Goal: Communication & Community: Ask a question

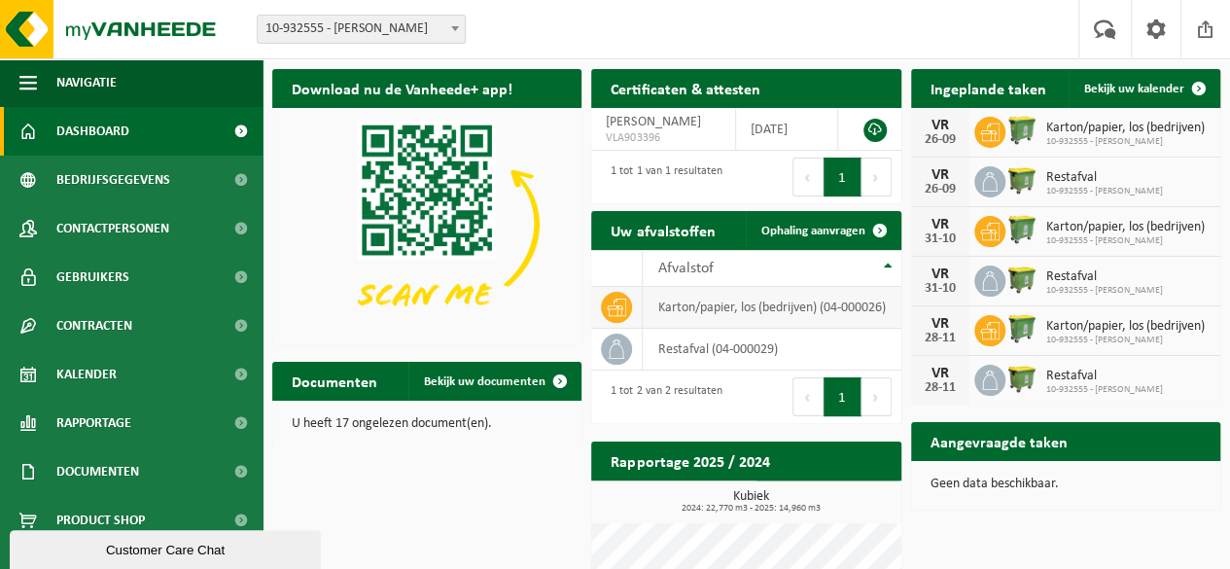
click at [782, 312] on td "karton/papier, los (bedrijven) (04-000026)" at bounding box center [772, 308] width 258 height 42
click at [789, 347] on td "restafval (04-000029)" at bounding box center [772, 350] width 258 height 42
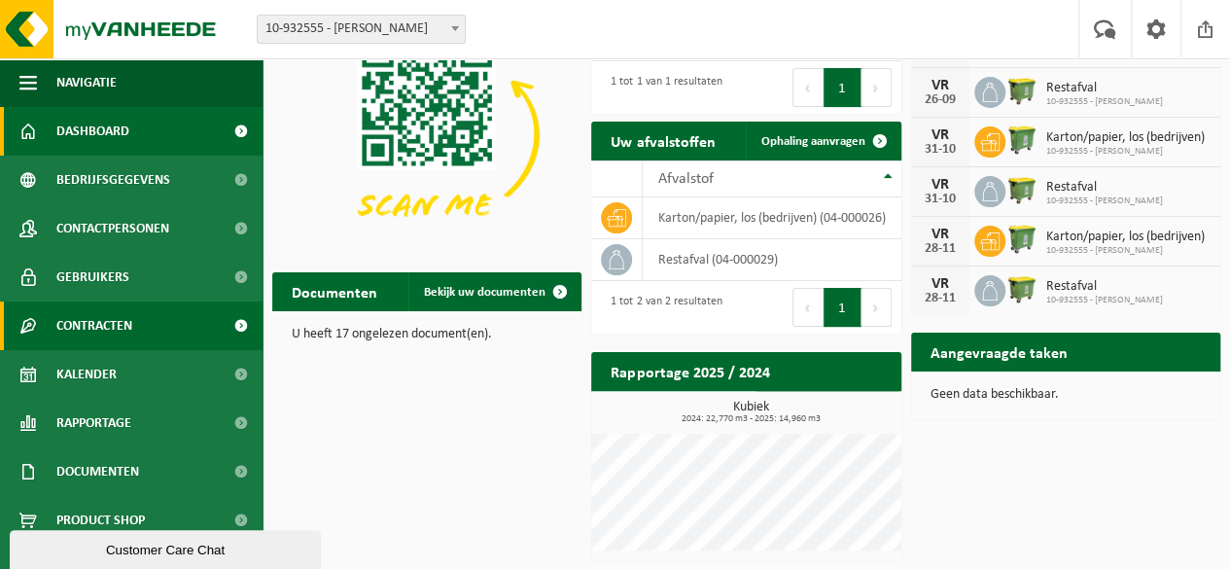
scroll to position [23, 0]
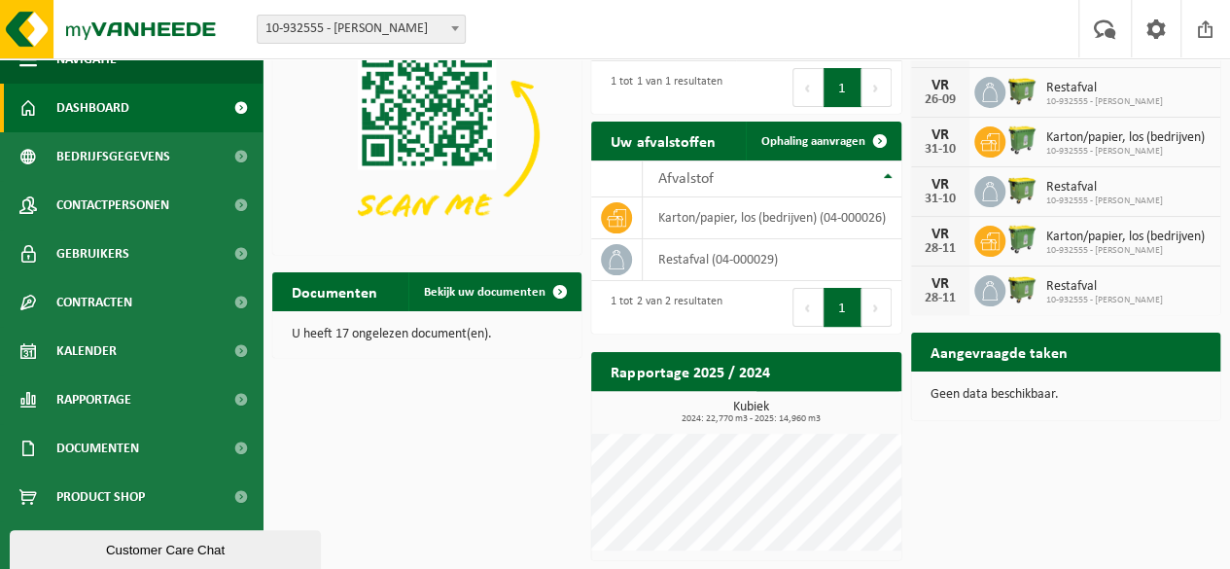
click at [185, 542] on div "Customer Care Chat" at bounding box center [165, 549] width 282 height 15
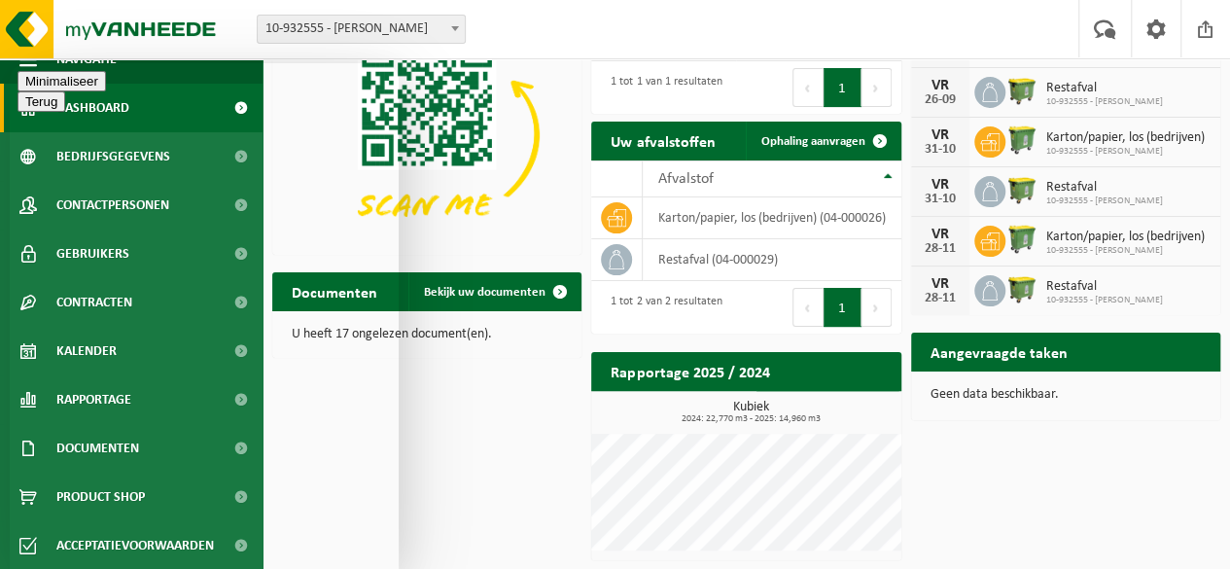
type textarea "hallo"
click at [1075, 100] on span "10-932555 - KRIS C" at bounding box center [1104, 102] width 117 height 12
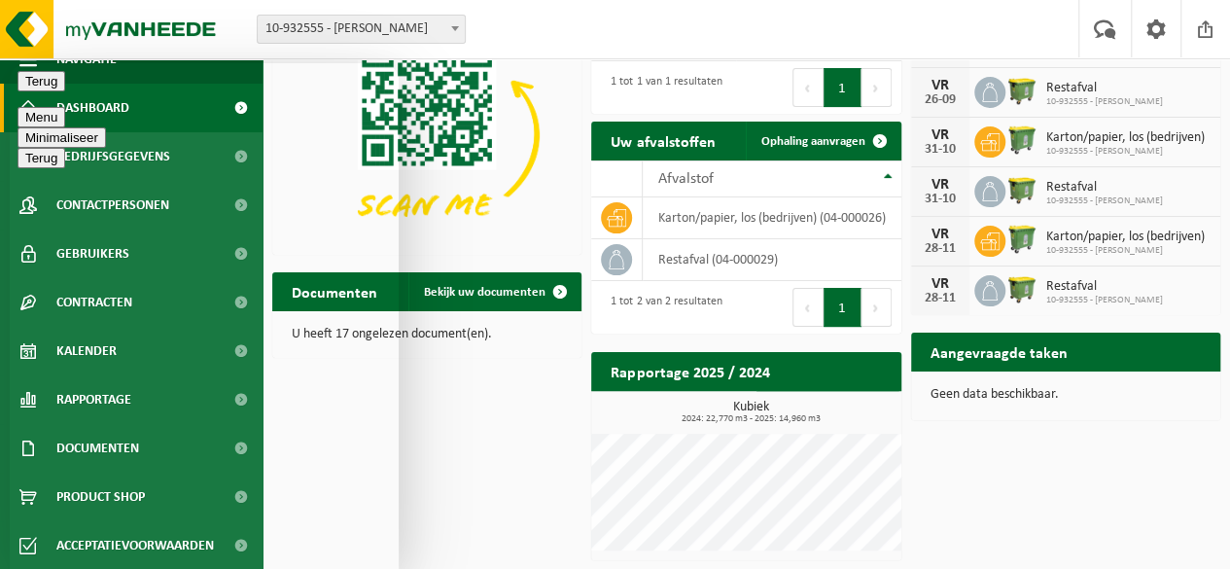
click at [38, 86] on button "Terug" at bounding box center [41, 81] width 48 height 20
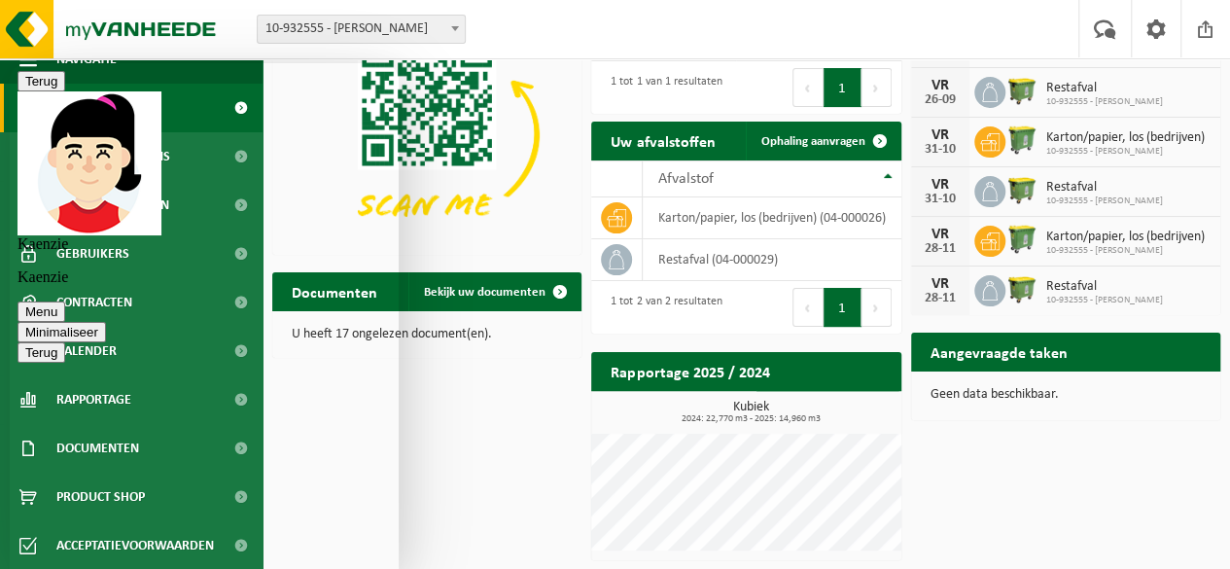
type textarea "heeft u mijn profiel er bij gehaald aub?"
click at [468, 468] on div "Download nu de Vanheede+ app! Verberg Certificaten & attesten Bekijk uw certifi…" at bounding box center [746, 270] width 958 height 600
click at [65, 301] on button "Menu" at bounding box center [41, 311] width 48 height 20
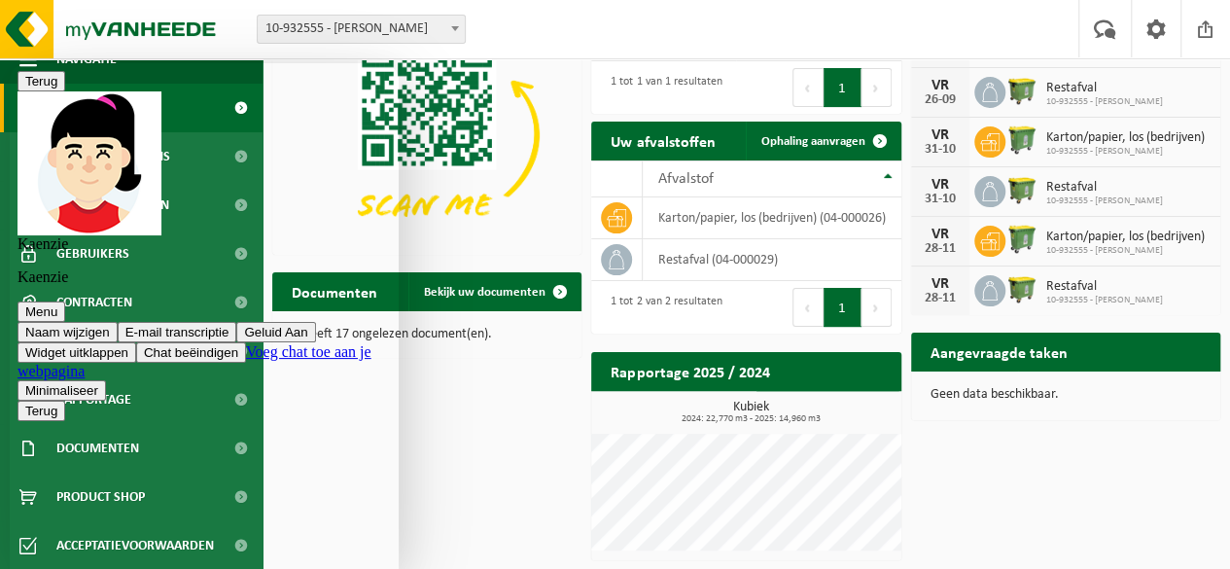
click at [509, 423] on div "Download nu de Vanheede+ app! Verberg Certificaten & attesten Bekijk uw certifi…" at bounding box center [746, 270] width 958 height 600
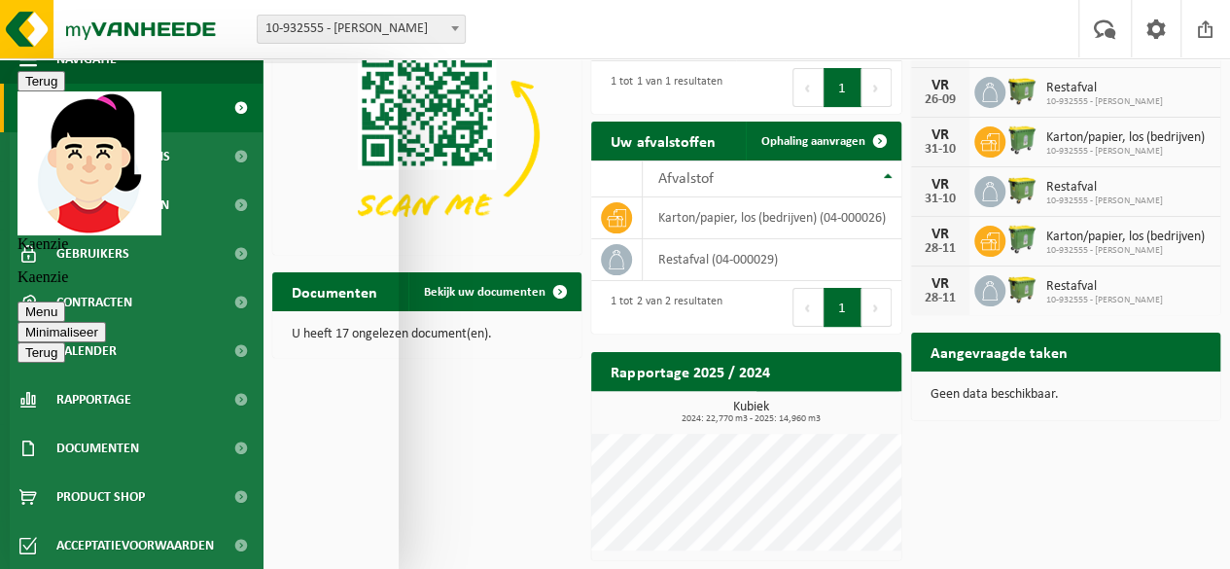
scroll to position [0, 0]
type textarea "ja klopt"
type textarea "mijn vraag was het volgende"
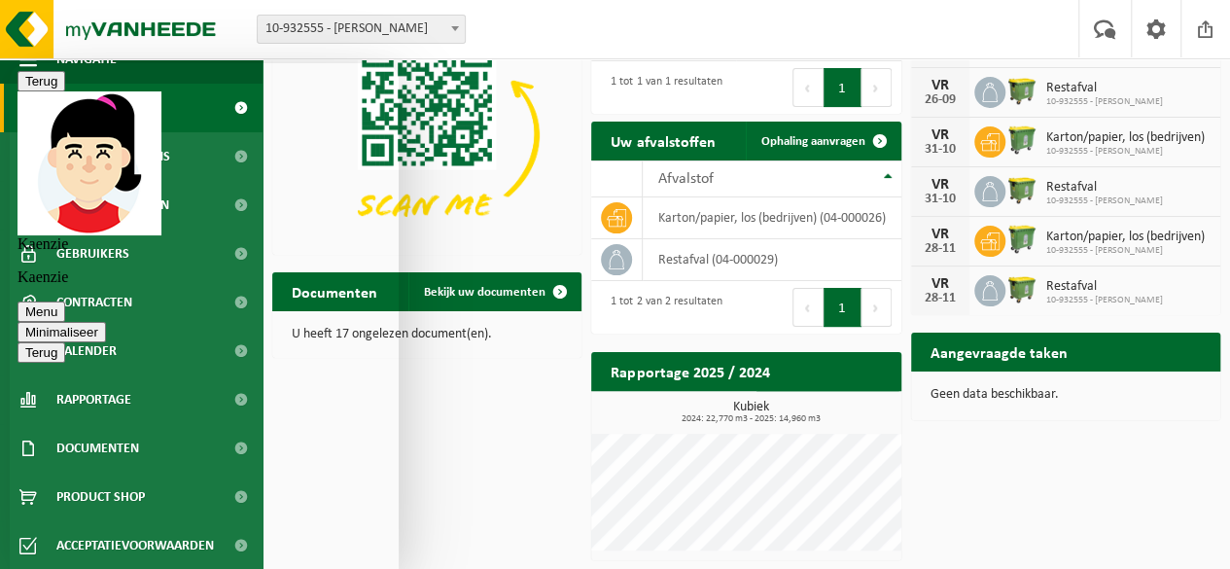
scroll to position [101, 0]
type textarea "h"
type textarea "welke capaciteit heeft mijn papier en karton container aub"
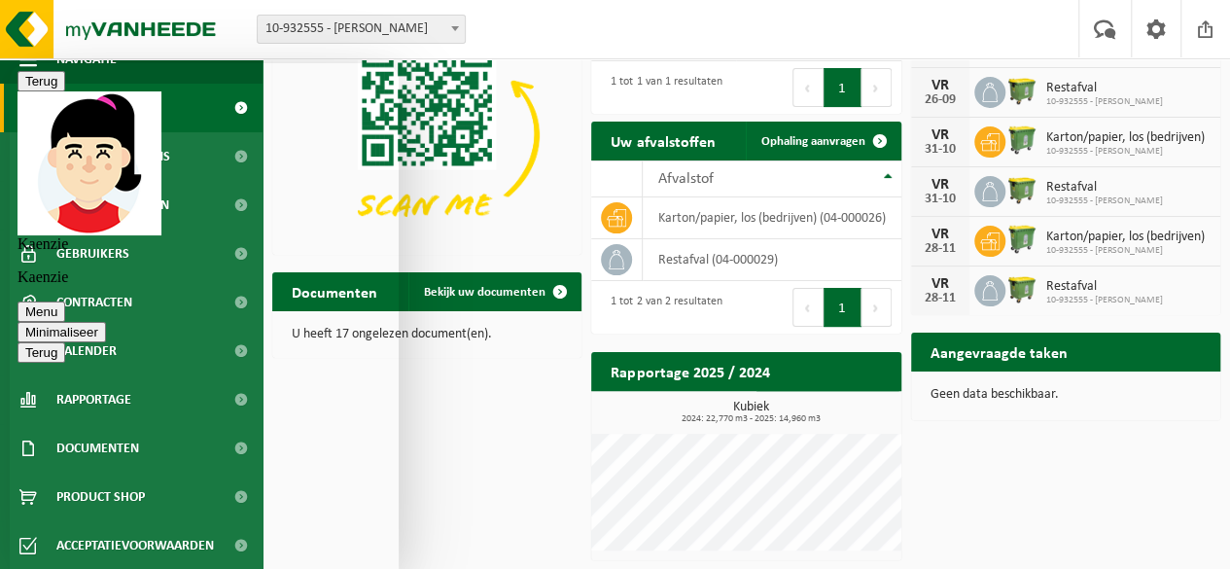
type textarea "okido"
type textarea "graag had ik mijn restafval willen laten aanpassen van 1100l naar 770l aub"
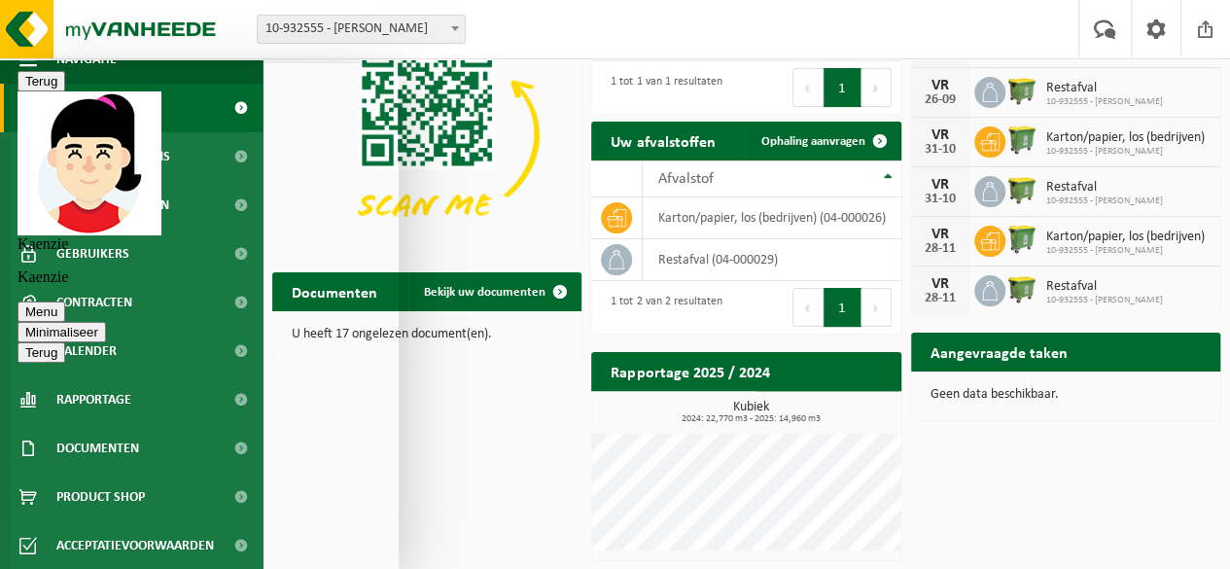
scroll to position [418, 0]
type textarea "dit vanaf begin oktober"
type textarea "zodat ik voor september nog de factuur betaal, maar dat ik vanaf oktober de aan…"
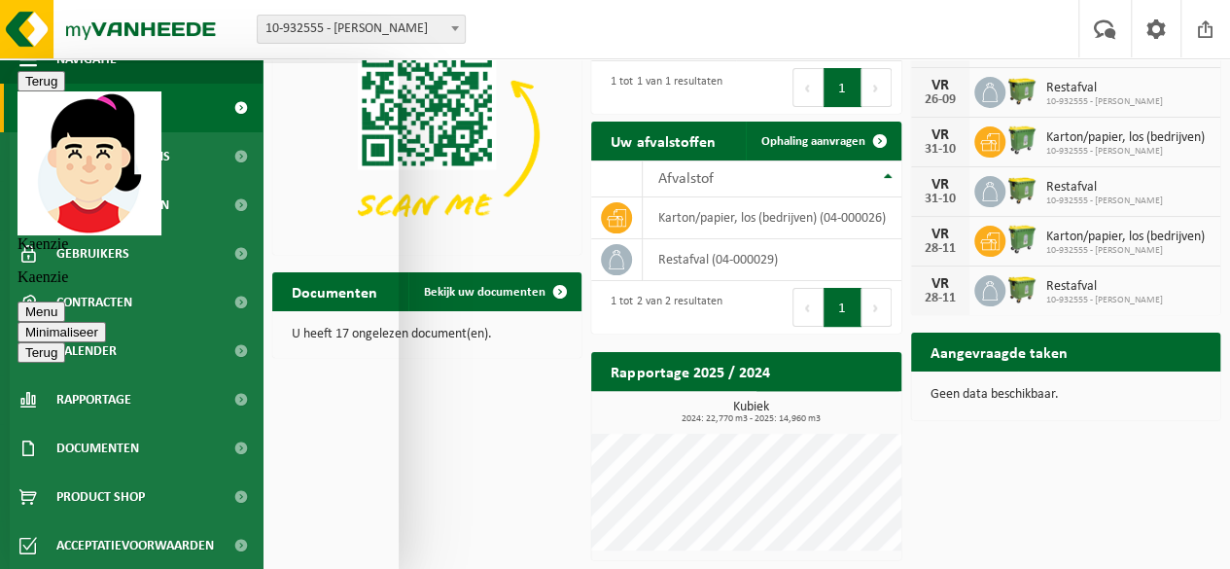
click at [65, 301] on button "Menu" at bounding box center [41, 311] width 48 height 20
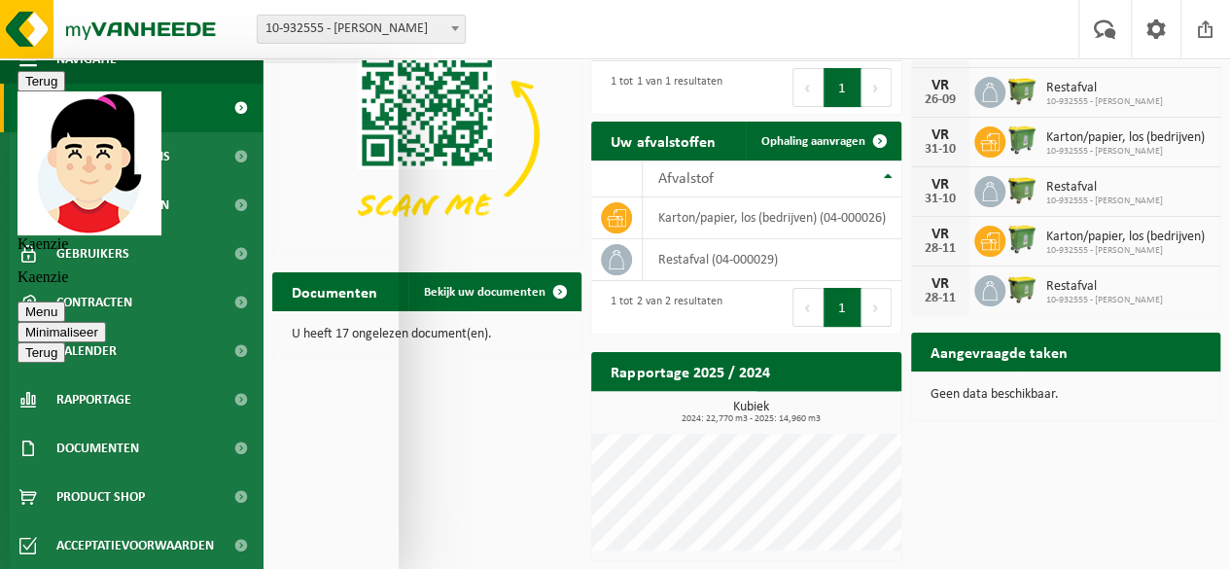
scroll to position [0, 0]
type textarea "kan ervoor gezorgd worden dat deze door de chauffeur omgewisseld worden, op het…"
type textarea "ok super"
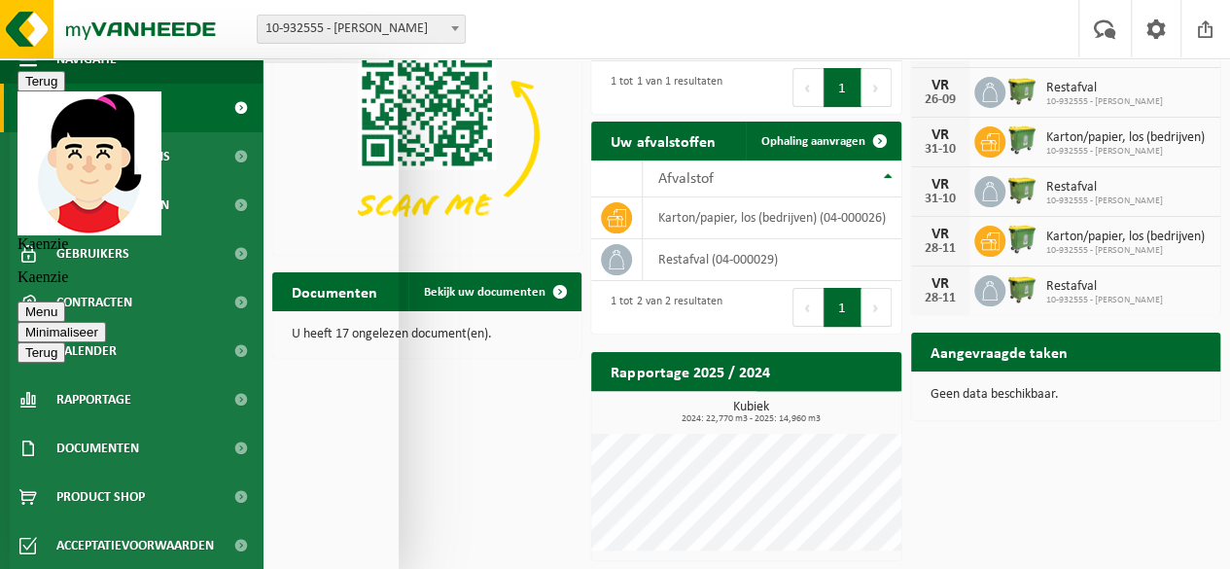
type textarea "graag"
type textarea "wel wil ik vriendelijk vragen dit niet te laat te doen, omdat ik dit sowieso wi…"
type textarea "ok alvast bedankt"
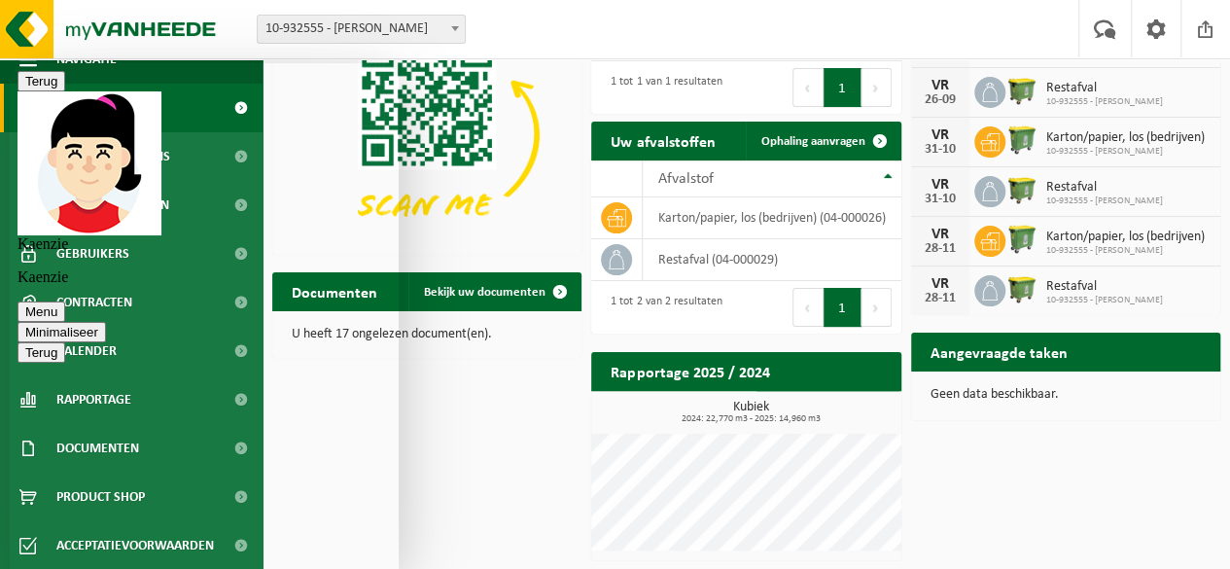
scroll to position [0, 0]
type textarea "wanneer zou ik een bevestigingsmail kunnen ontvangen?"
type textarea "y"
type textarea "ja"
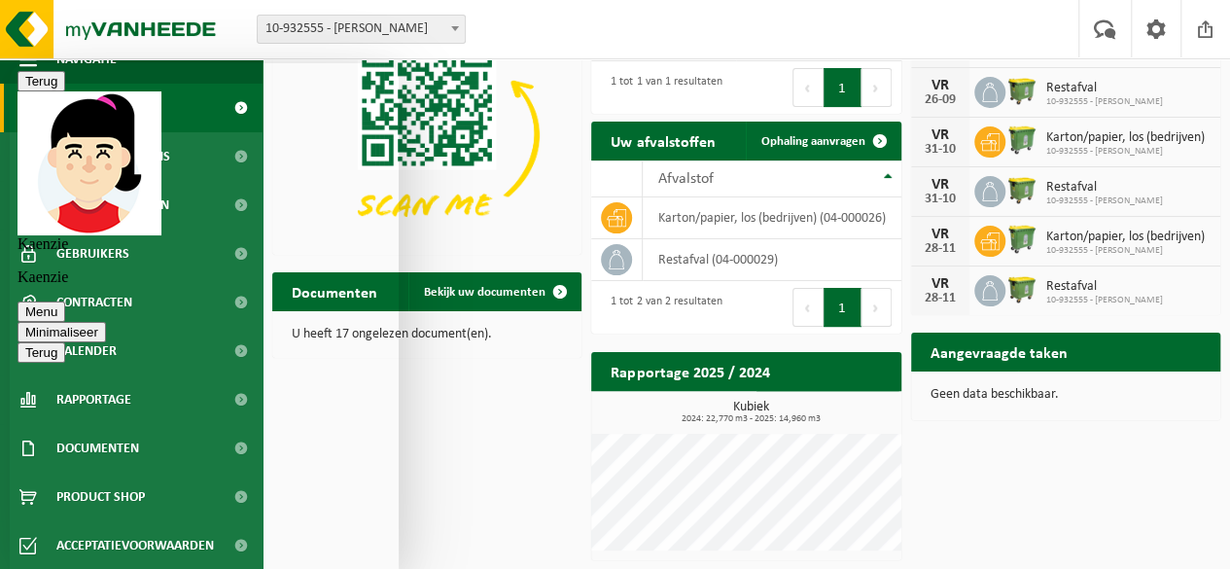
scroll to position [1807, 0]
type textarea "ok bedankt en fijn avond nog!"
type textarea "merci"
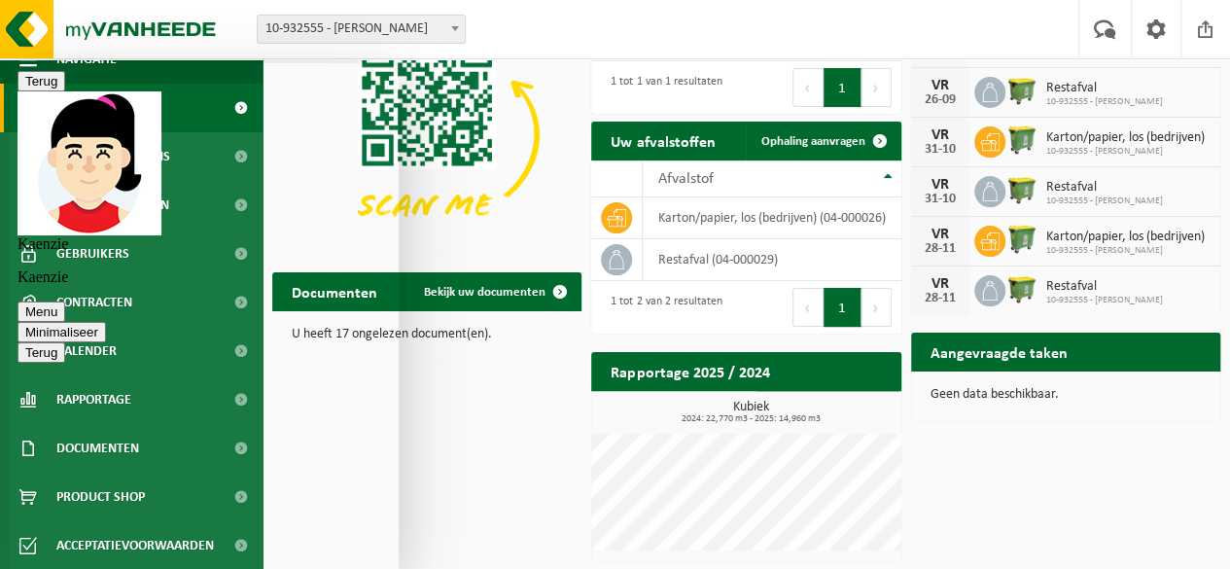
click at [65, 301] on button "Menu" at bounding box center [41, 311] width 48 height 20
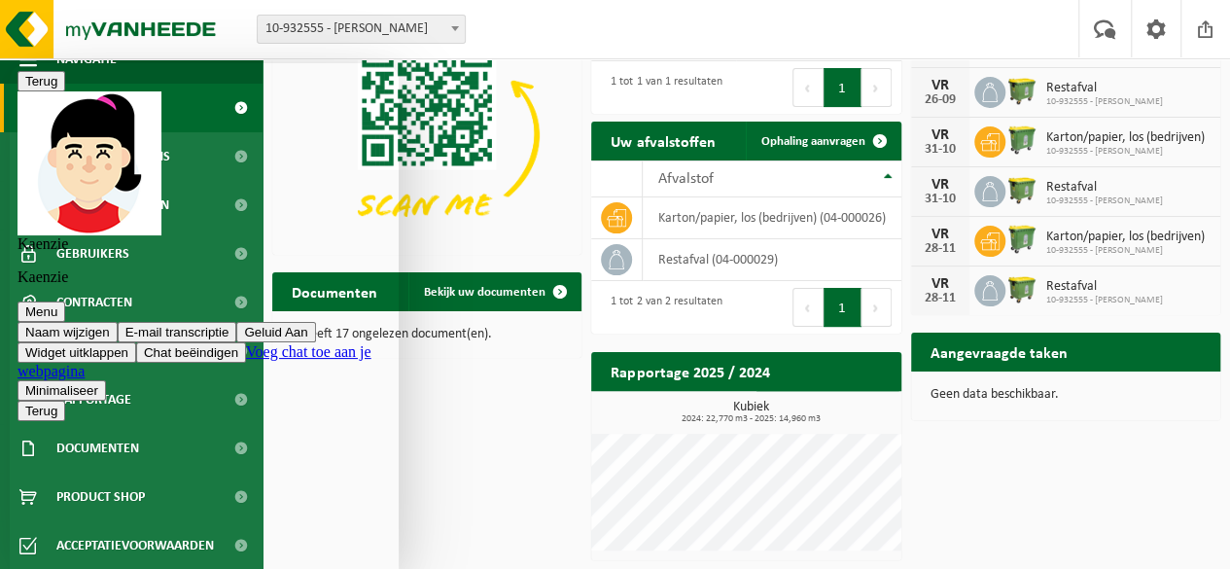
click at [236, 322] on button "E-mail transcriptie" at bounding box center [178, 332] width 120 height 20
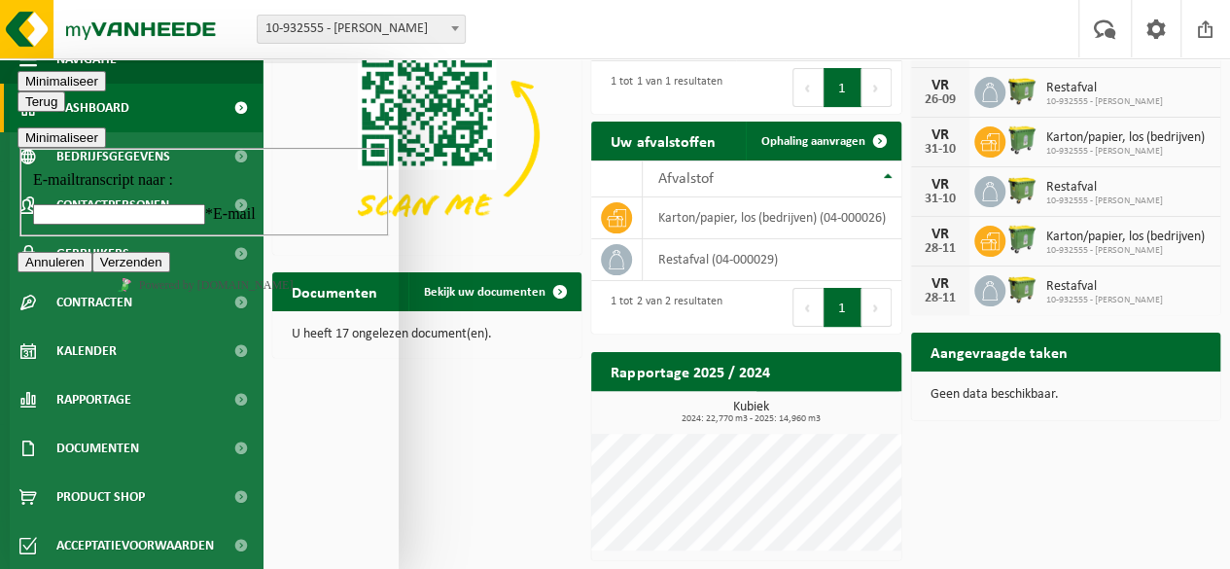
click at [153, 225] on input "* E-mail" at bounding box center [119, 214] width 172 height 20
type input "kris-1@live.nl"
click at [170, 272] on button "Verzenden" at bounding box center [131, 262] width 78 height 20
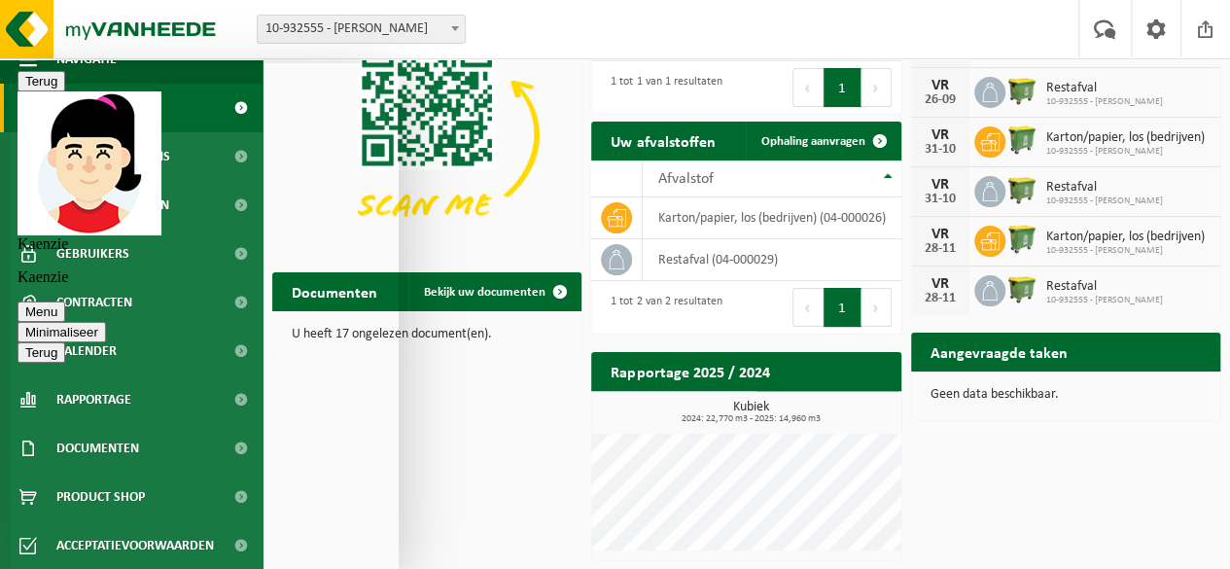
click at [65, 301] on button "Menu" at bounding box center [41, 311] width 48 height 20
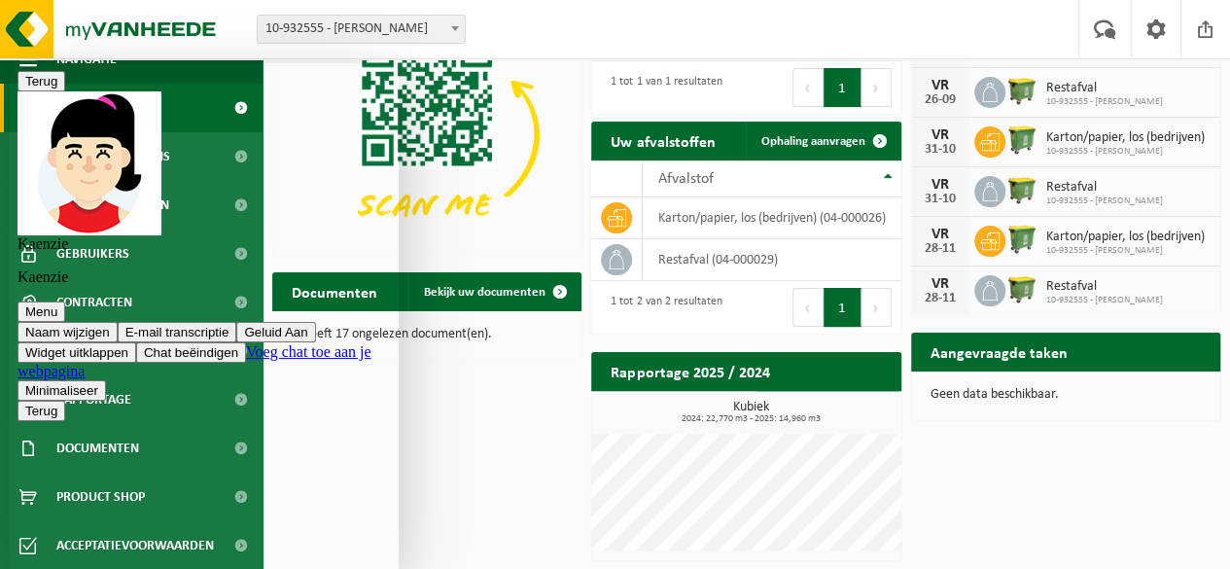
click at [106, 380] on button "Minimaliseer" at bounding box center [61, 390] width 88 height 20
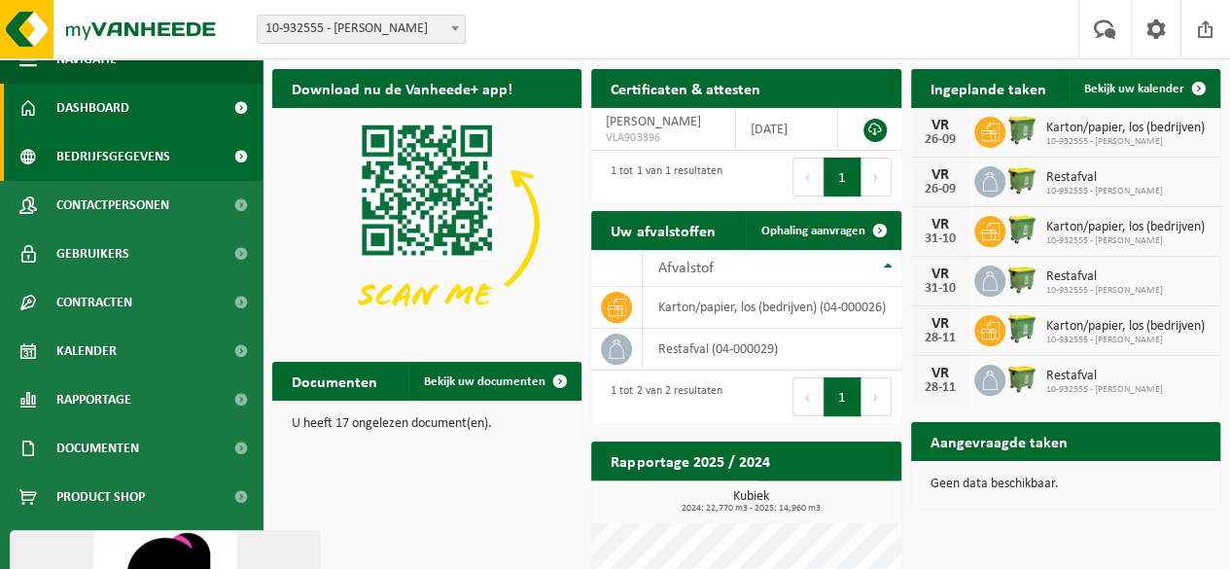
scroll to position [0, 0]
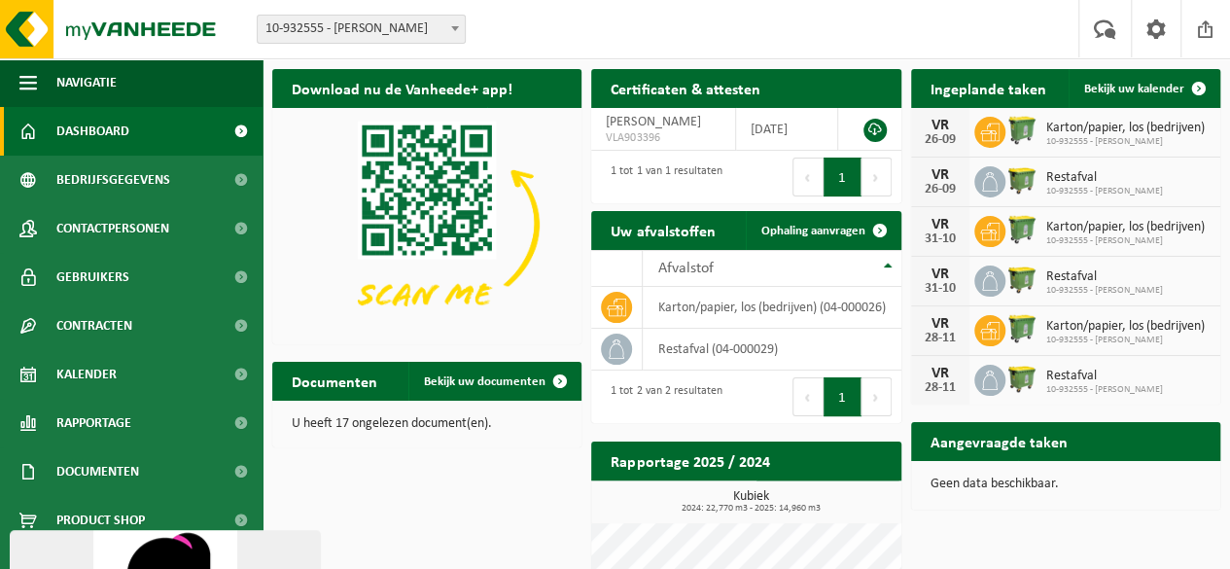
click at [136, 138] on link "Dashboard" at bounding box center [131, 131] width 262 height 49
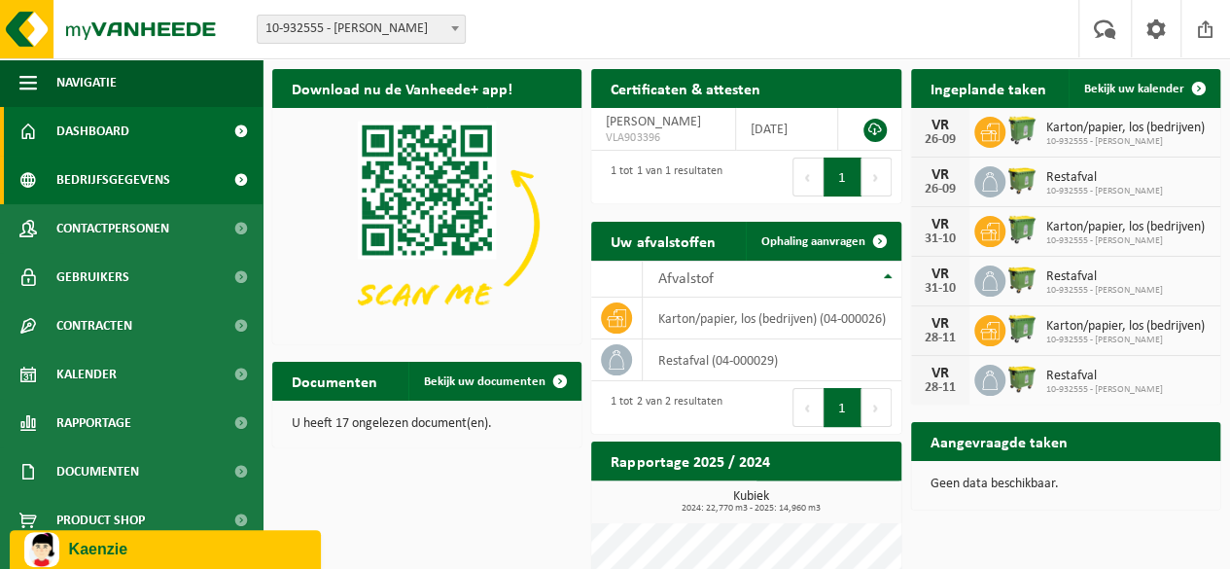
click at [123, 185] on span "Bedrijfsgegevens" at bounding box center [113, 180] width 114 height 49
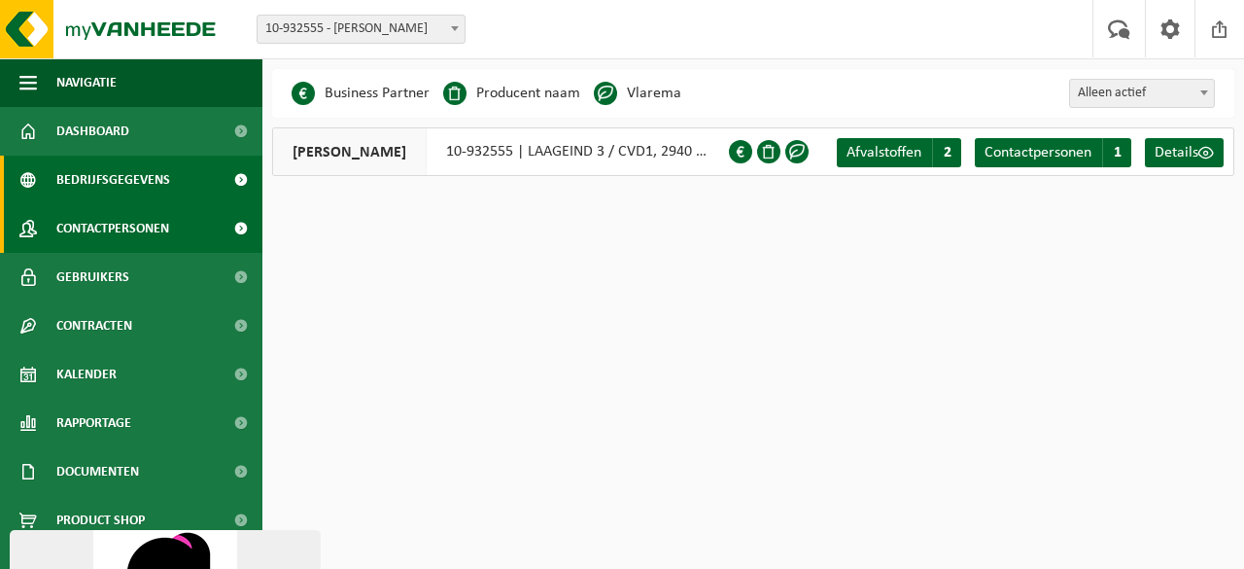
click at [123, 227] on span "Contactpersonen" at bounding box center [112, 228] width 113 height 49
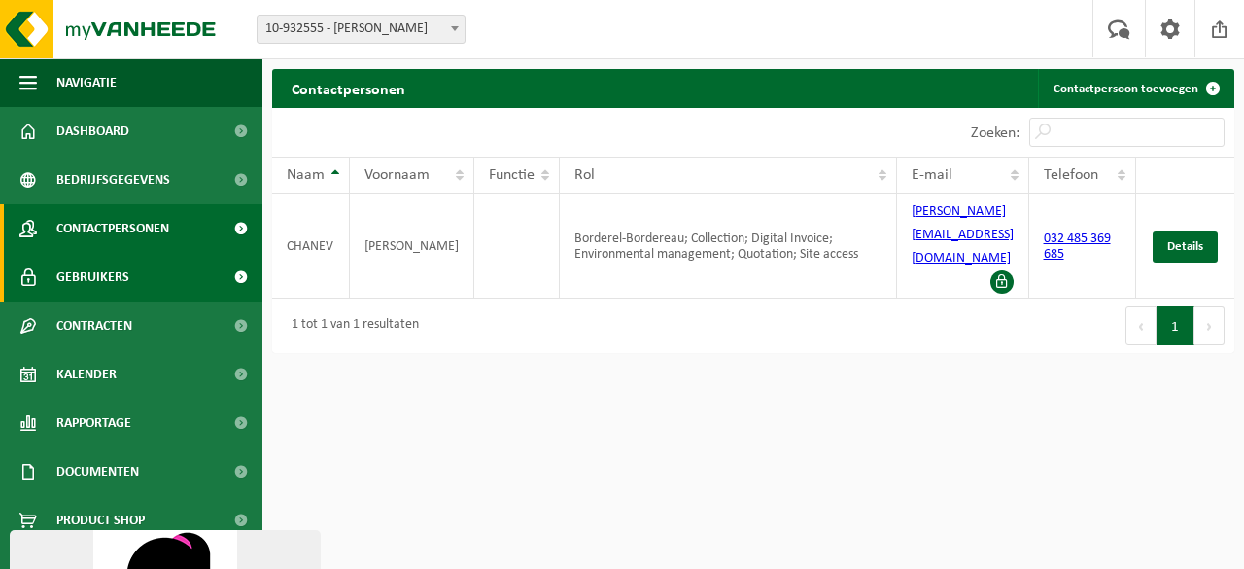
click at [120, 277] on span "Gebruikers" at bounding box center [92, 277] width 73 height 49
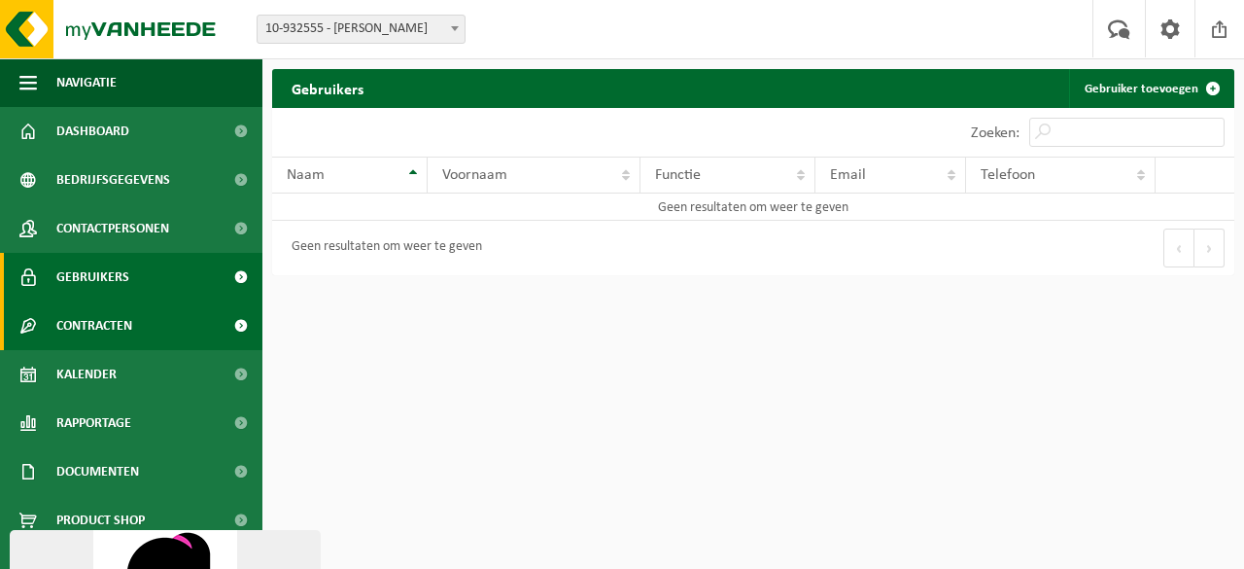
click at [117, 322] on span "Contracten" at bounding box center [94, 325] width 76 height 49
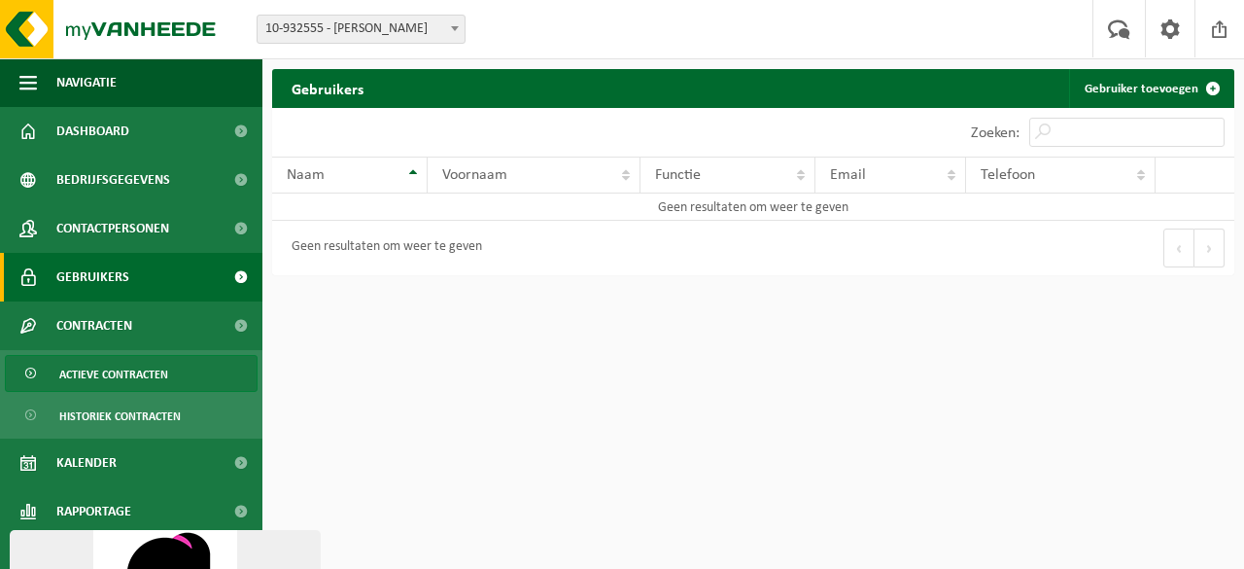
click at [127, 372] on span "Actieve contracten" at bounding box center [113, 374] width 109 height 37
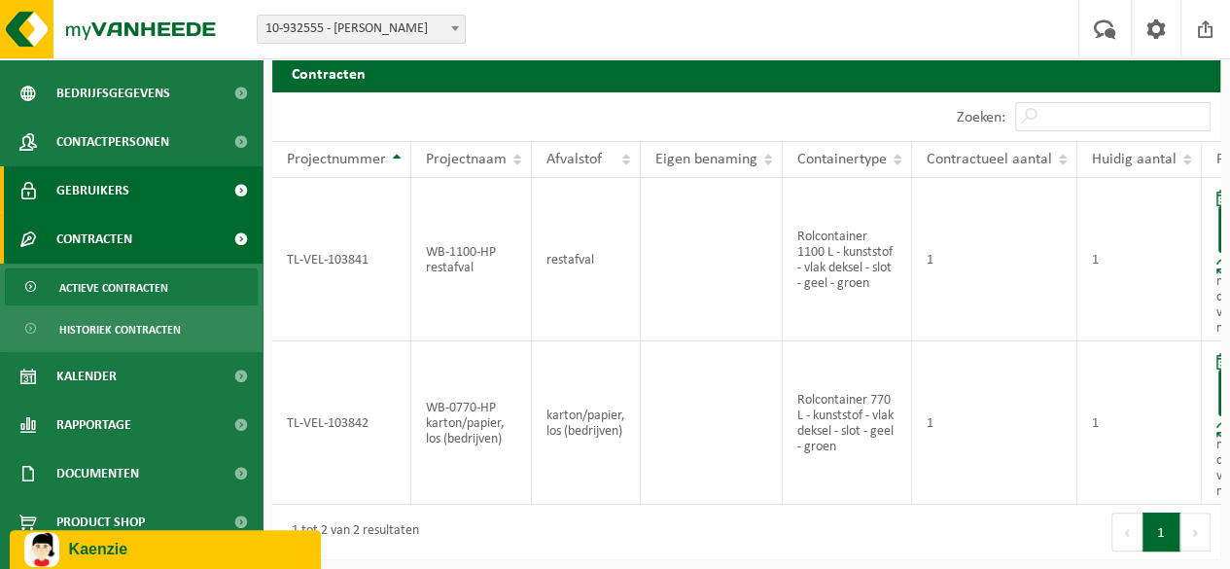
scroll to position [92, 0]
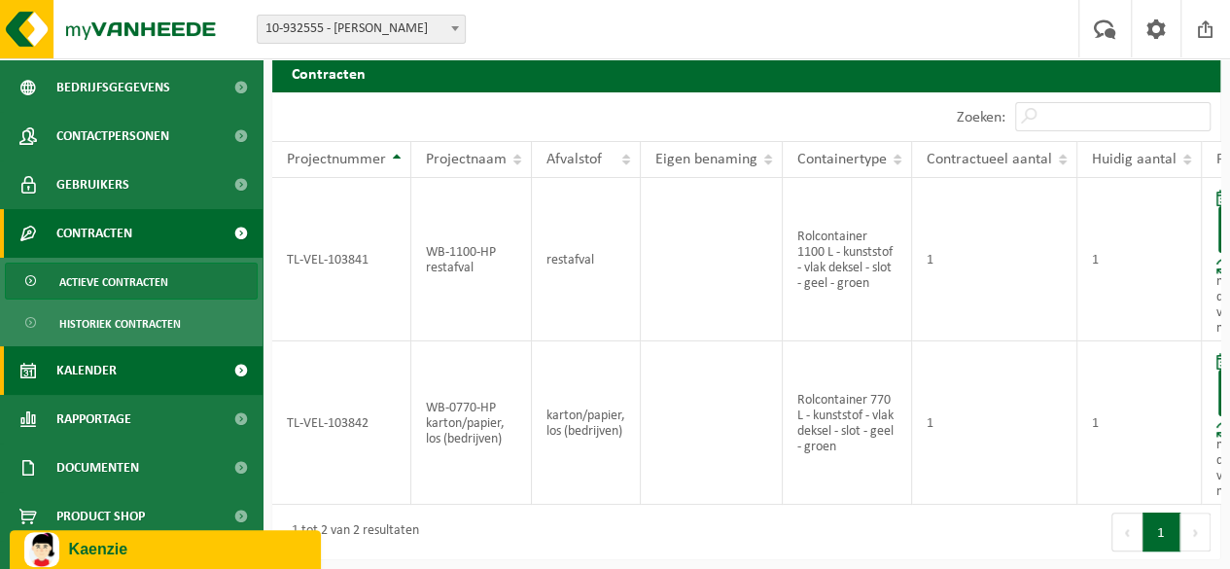
click at [132, 372] on link "Kalender" at bounding box center [131, 370] width 262 height 49
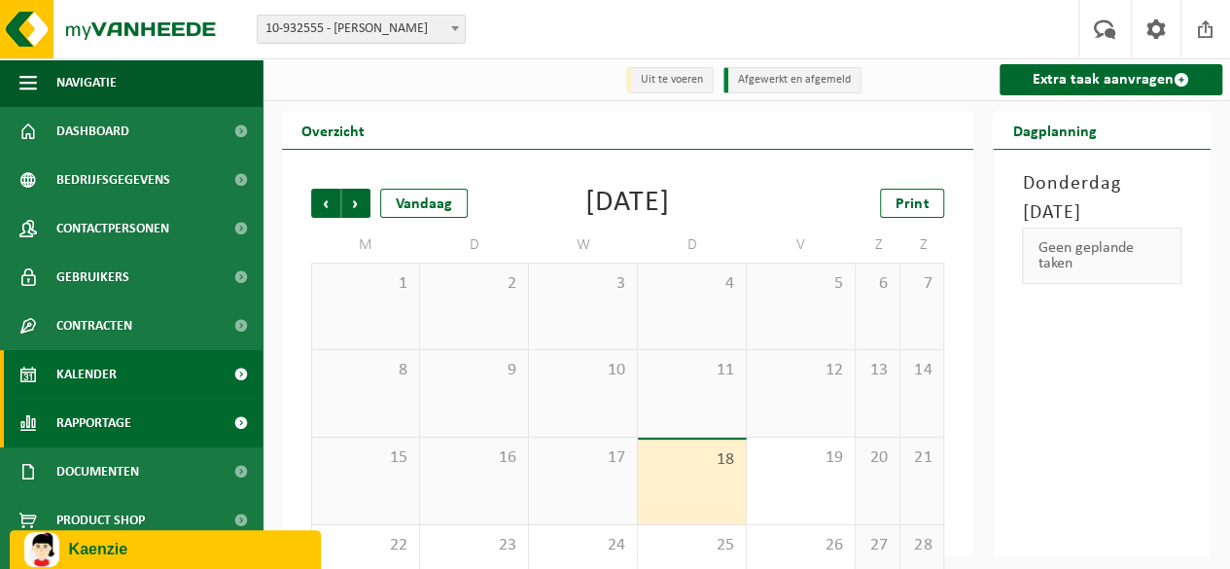
click at [157, 433] on link "Rapportage" at bounding box center [131, 423] width 262 height 49
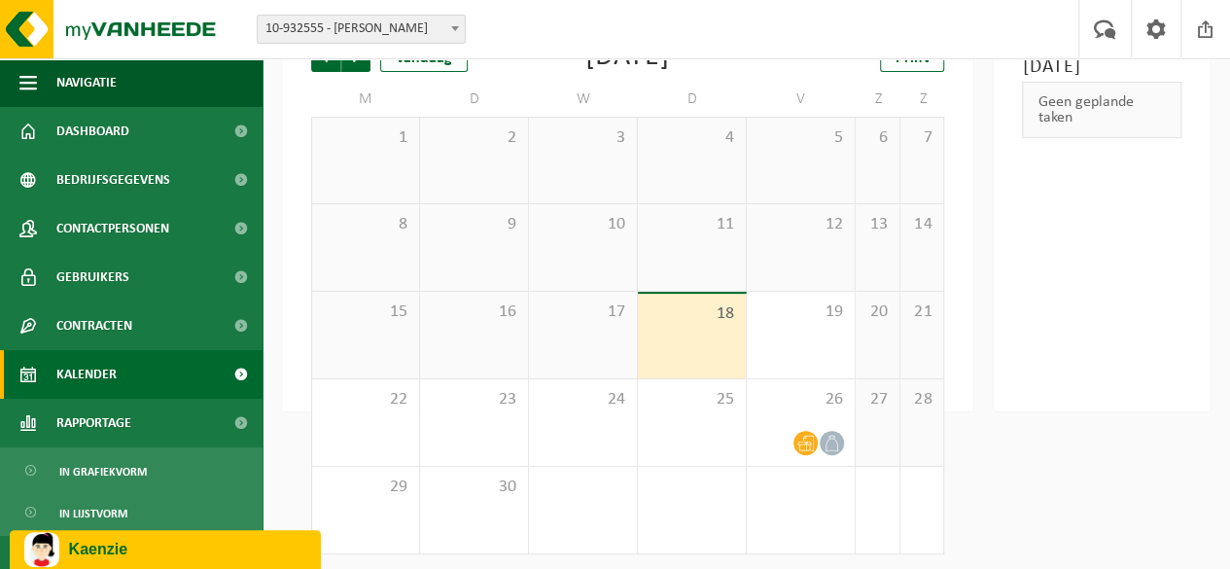
scroll to position [152, 0]
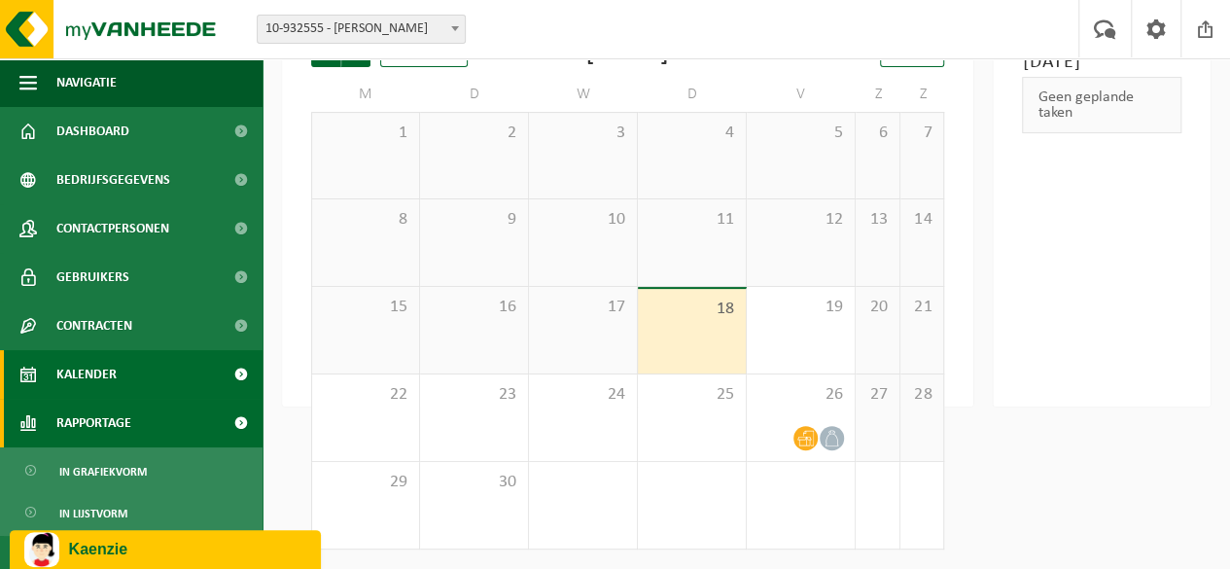
click at [120, 422] on span "Rapportage" at bounding box center [93, 423] width 75 height 49
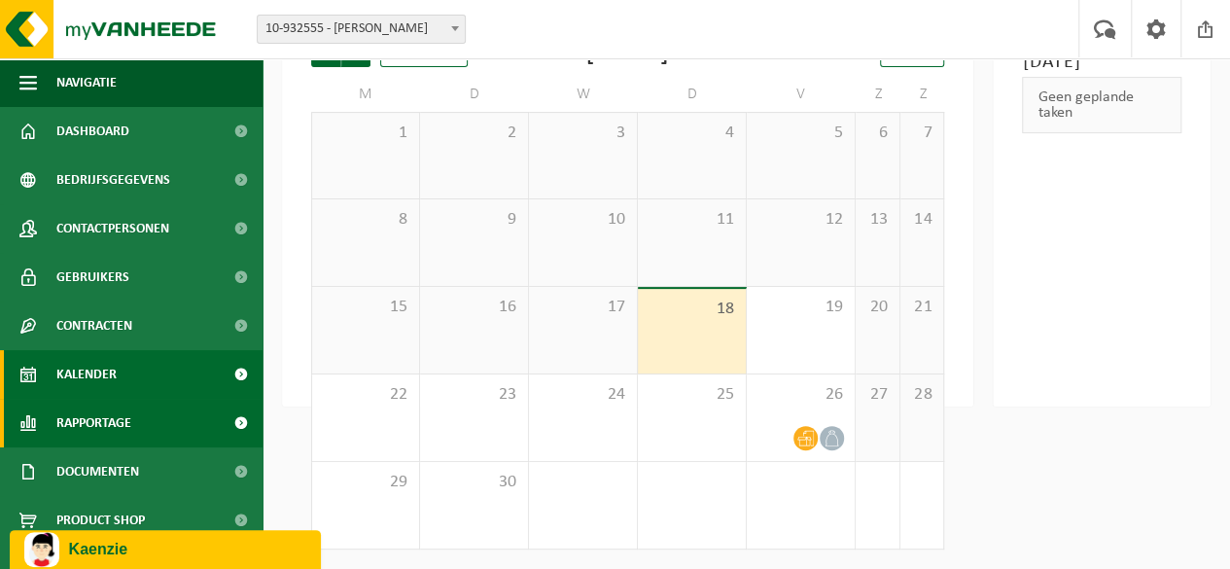
click at [120, 422] on span "Rapportage" at bounding box center [93, 423] width 75 height 49
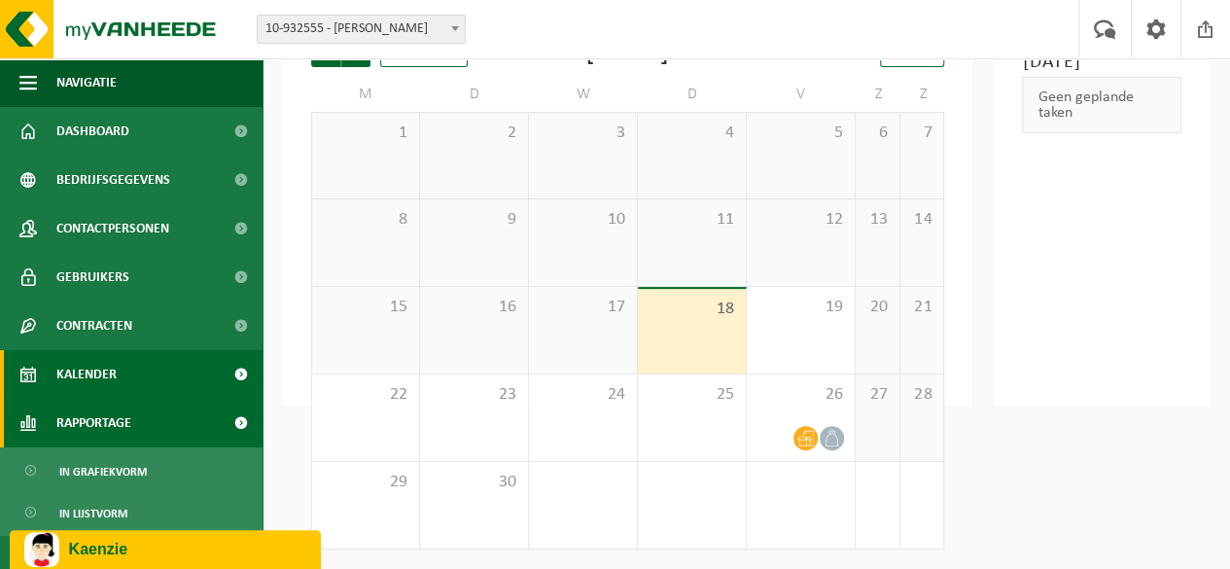
scroll to position [113, 0]
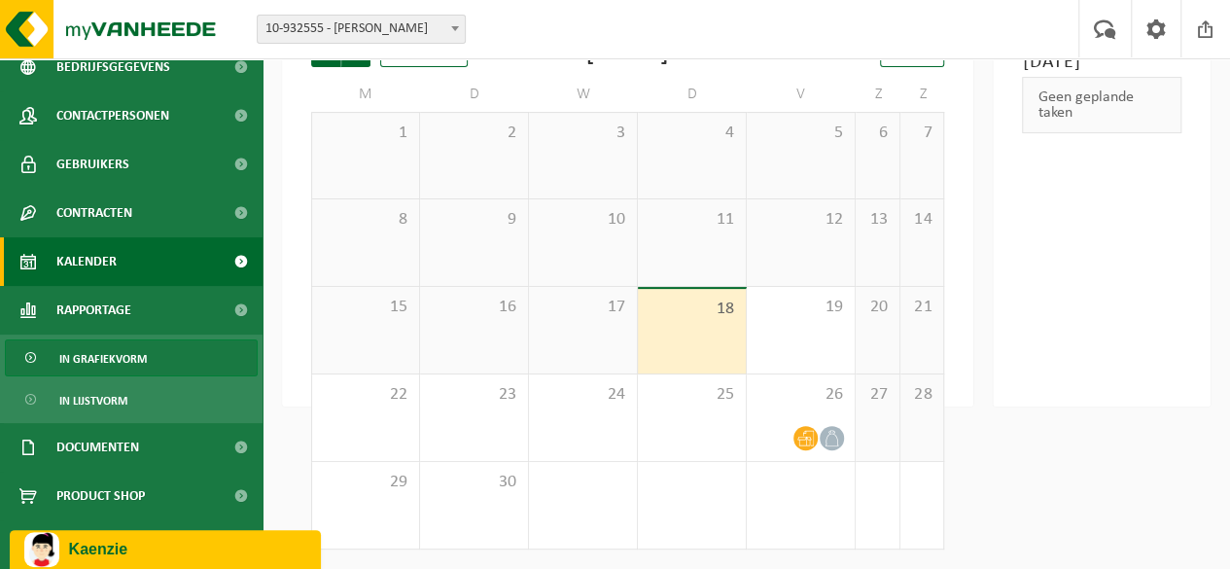
click at [119, 358] on span "In grafiekvorm" at bounding box center [102, 358] width 87 height 37
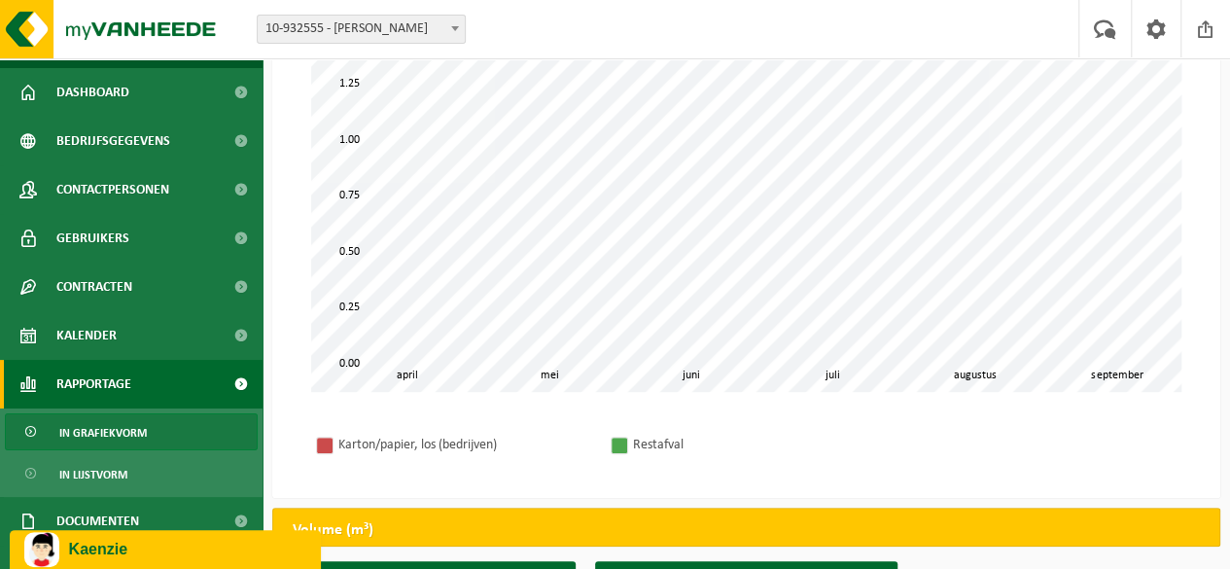
scroll to position [313, 0]
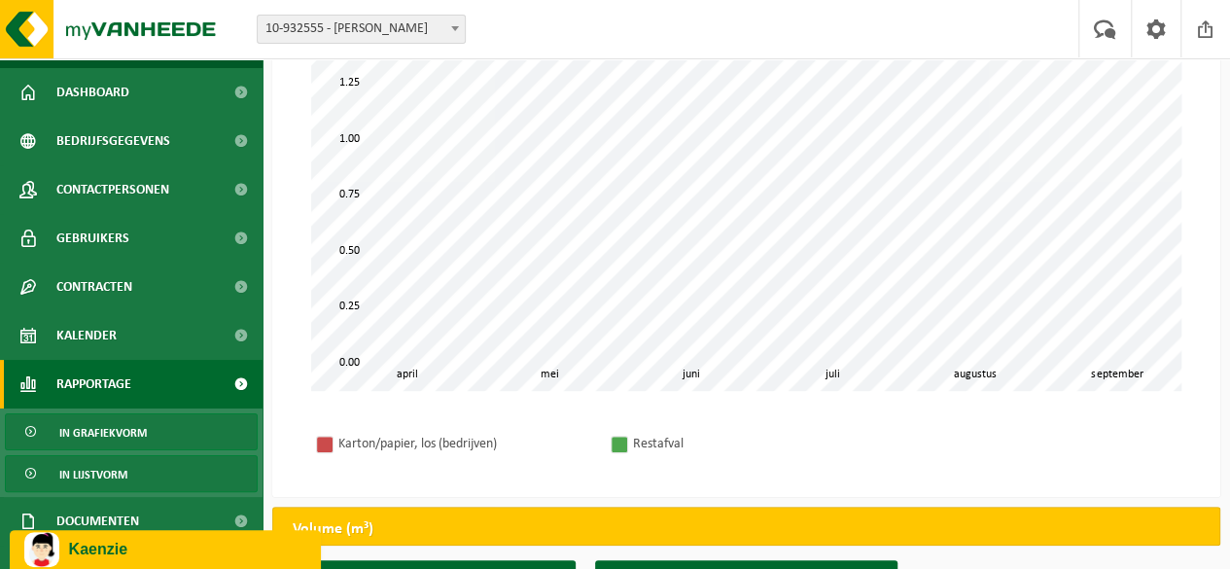
click at [128, 485] on link "In lijstvorm" at bounding box center [131, 473] width 253 height 37
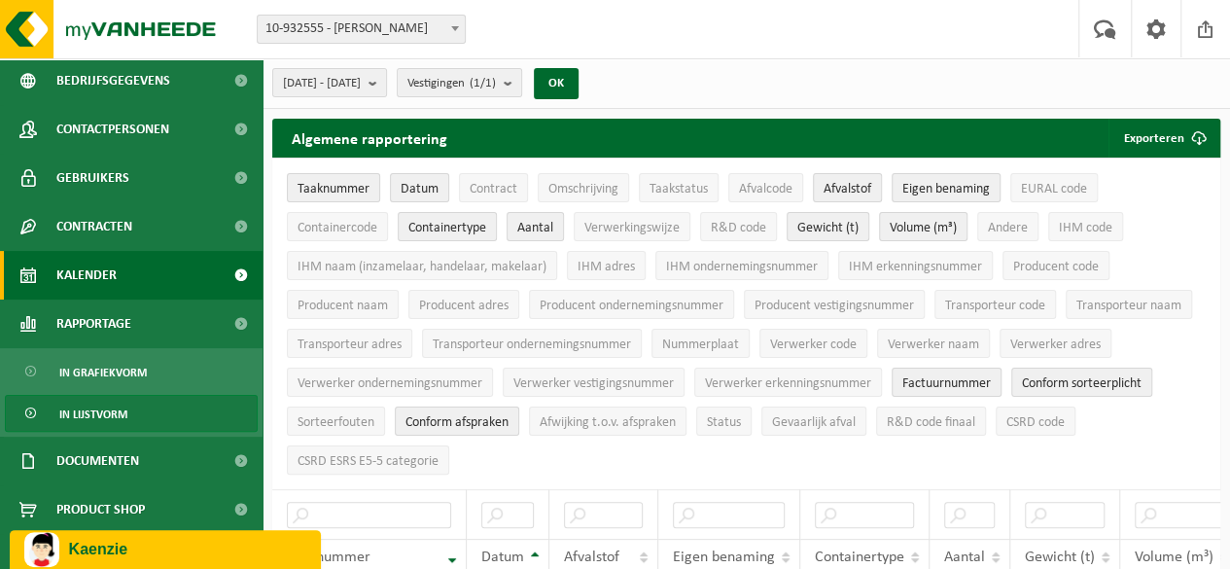
scroll to position [113, 0]
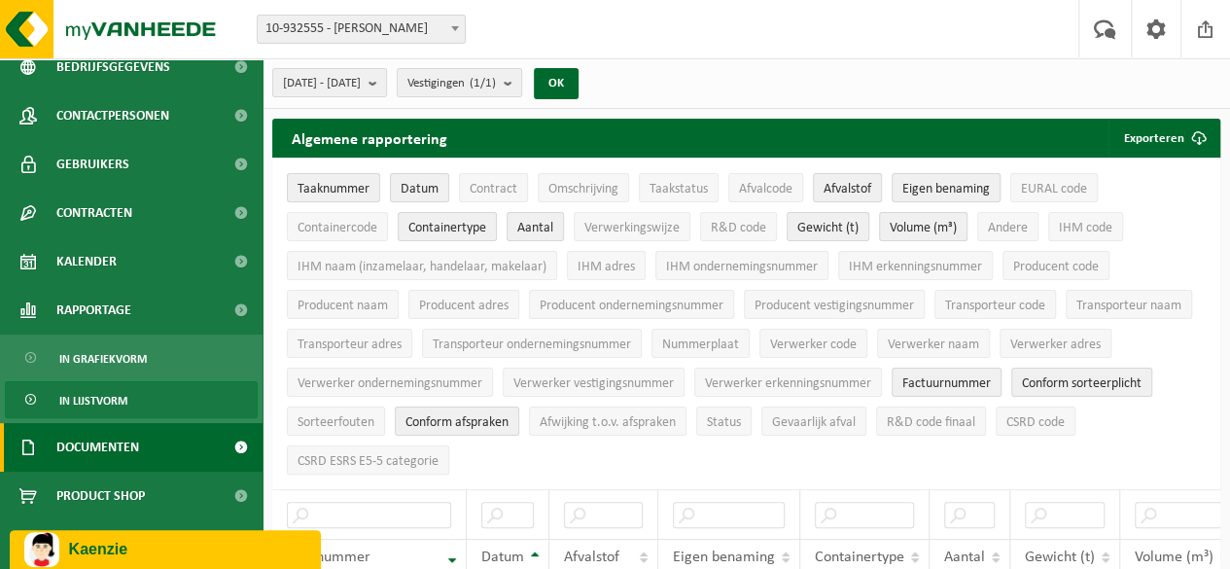
click at [116, 446] on span "Documenten" at bounding box center [97, 447] width 83 height 49
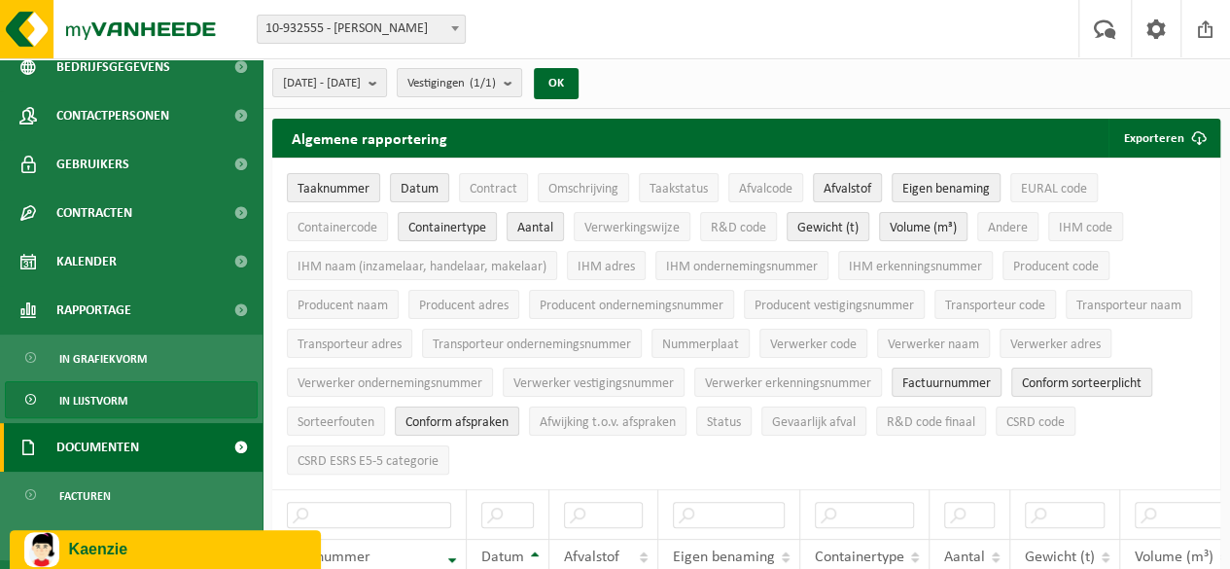
click at [139, 441] on span "Documenten" at bounding box center [97, 447] width 83 height 49
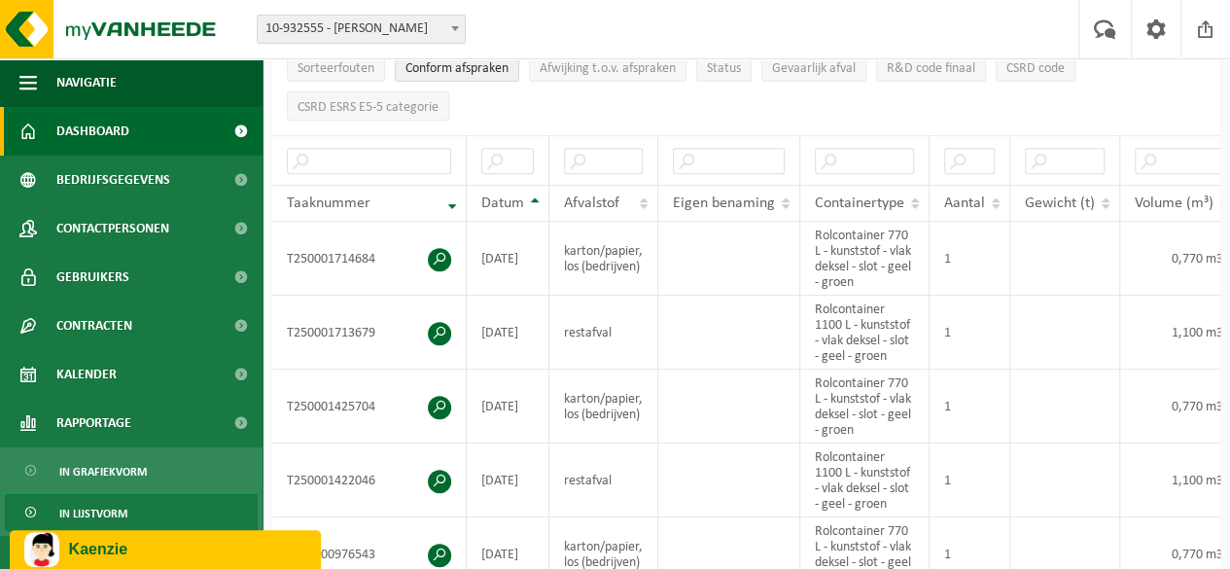
scroll to position [318, 0]
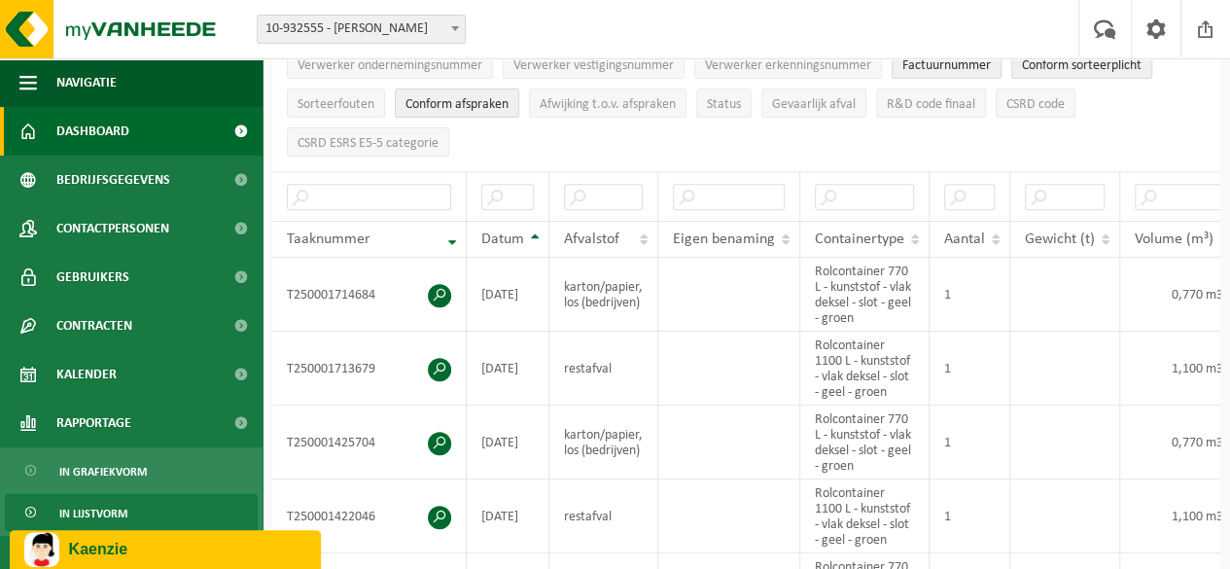
click at [114, 135] on span "Dashboard" at bounding box center [92, 131] width 73 height 49
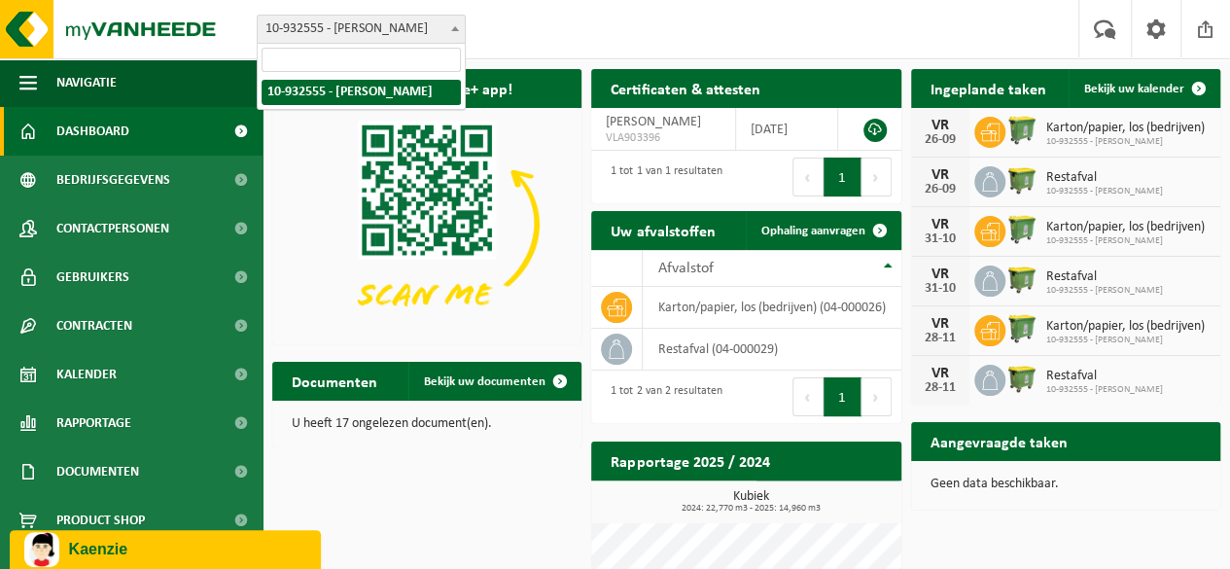
click at [458, 35] on span at bounding box center [454, 28] width 19 height 25
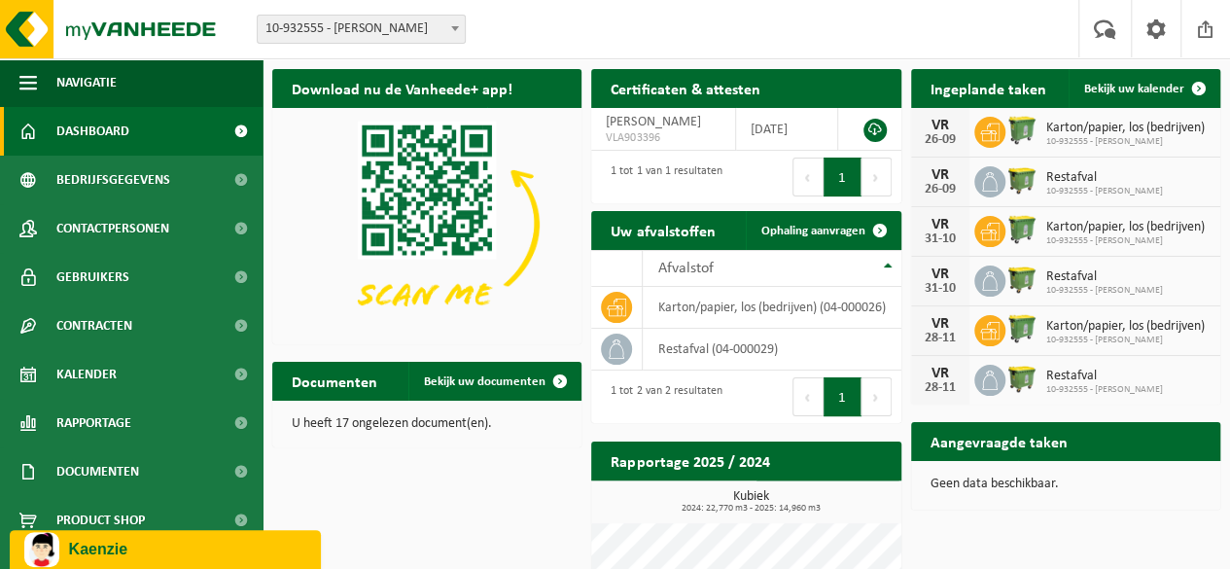
click at [532, 30] on div "Vestiging: 10-932555 - [PERSON_NAME] 10-932555 - [PERSON_NAME] [PERSON_NAME] Uw…" at bounding box center [615, 29] width 1230 height 59
click at [518, 388] on span "Bekijk uw documenten" at bounding box center [485, 381] width 122 height 13
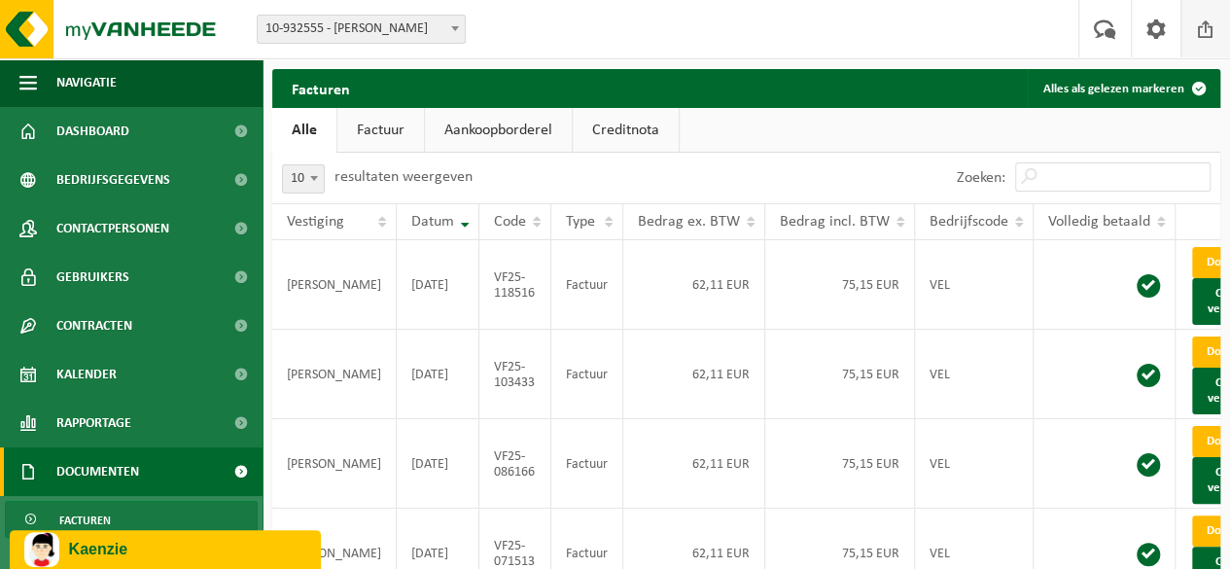
click at [1208, 30] on span at bounding box center [1205, 28] width 29 height 57
